Goal: Information Seeking & Learning: Compare options

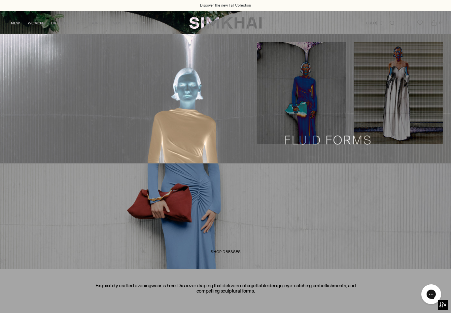
click at [10, 52] on link "Mini" at bounding box center [12, 52] width 8 height 5
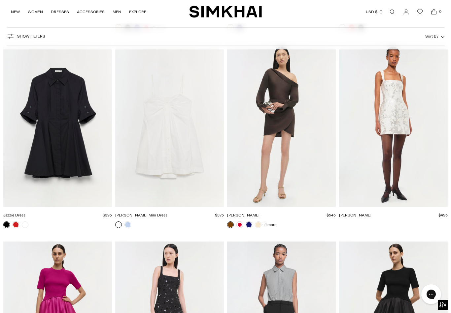
scroll to position [3390, 0]
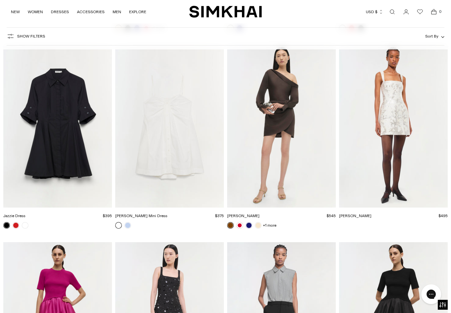
click at [239, 226] on link at bounding box center [239, 225] width 7 height 7
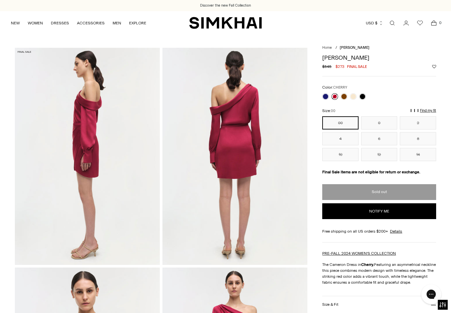
click at [341, 95] on link at bounding box center [343, 96] width 7 height 7
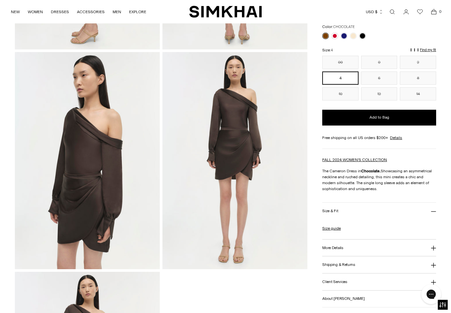
scroll to position [213, 0]
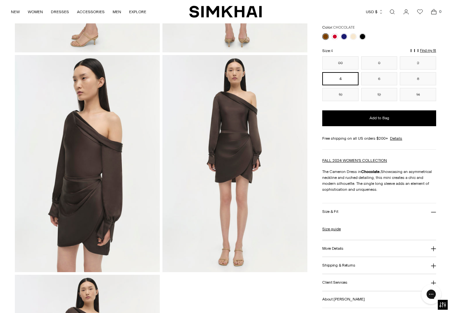
click at [356, 36] on link at bounding box center [353, 36] width 7 height 7
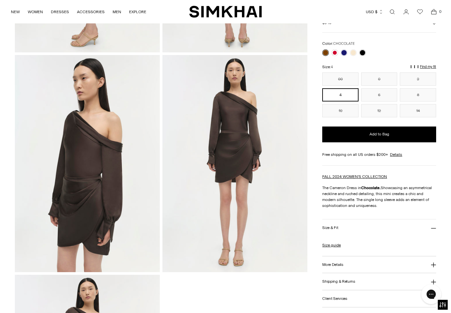
scroll to position [223, 0]
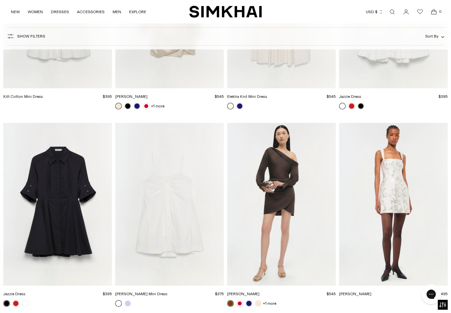
scroll to position [3311, 0]
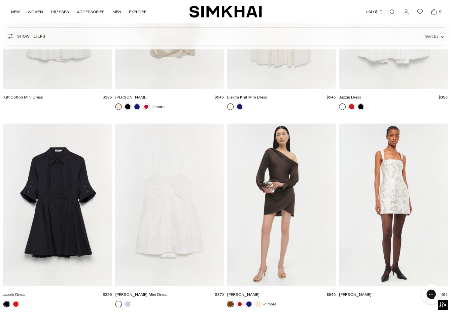
click at [14, 13] on link "NEW" at bounding box center [15, 12] width 9 height 15
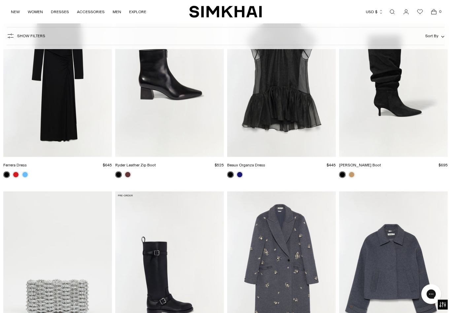
scroll to position [1121, 0]
